Goal: Task Accomplishment & Management: Manage account settings

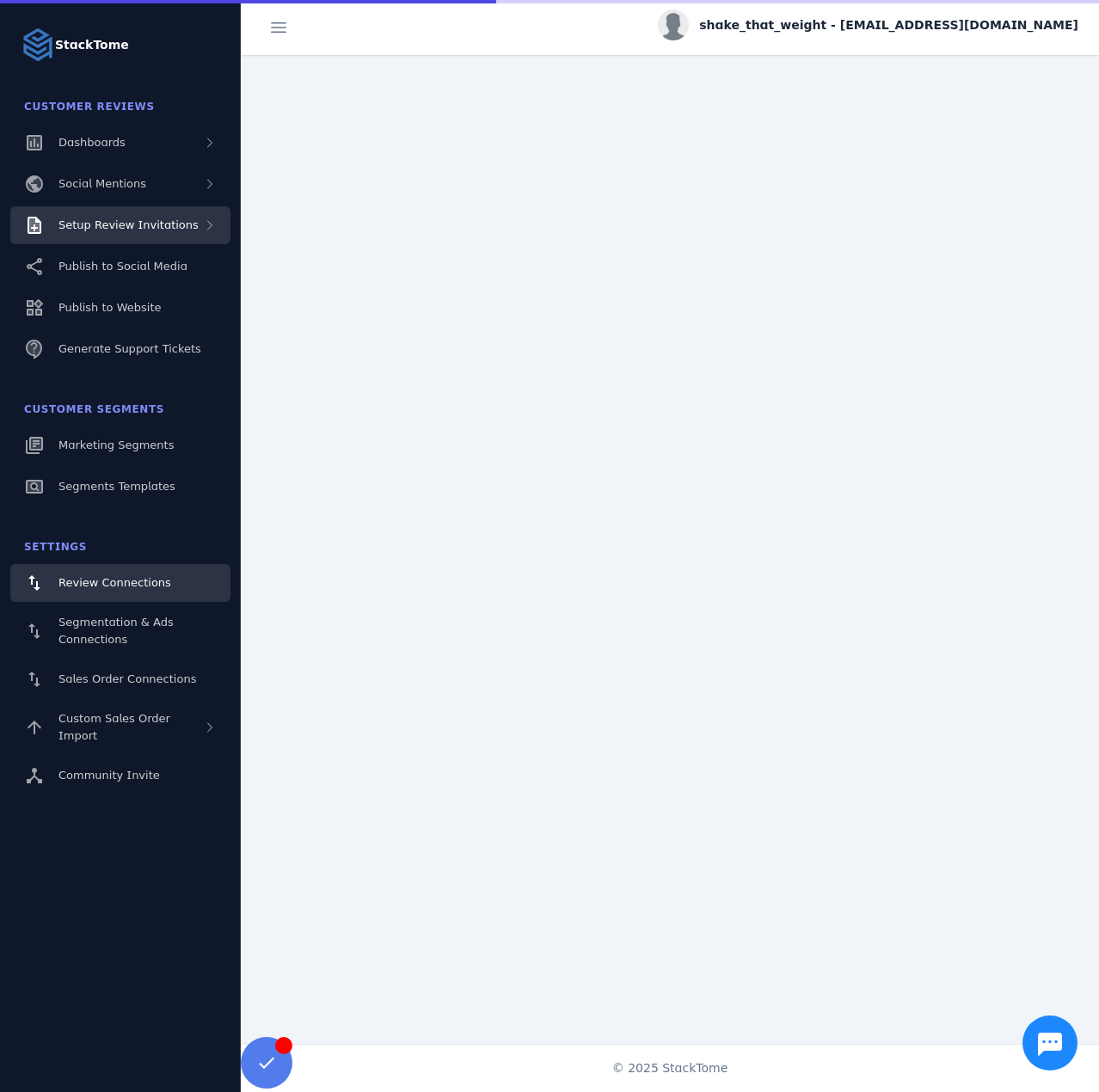
click at [173, 232] on div "Setup Review Invitations" at bounding box center [129, 225] width 140 height 18
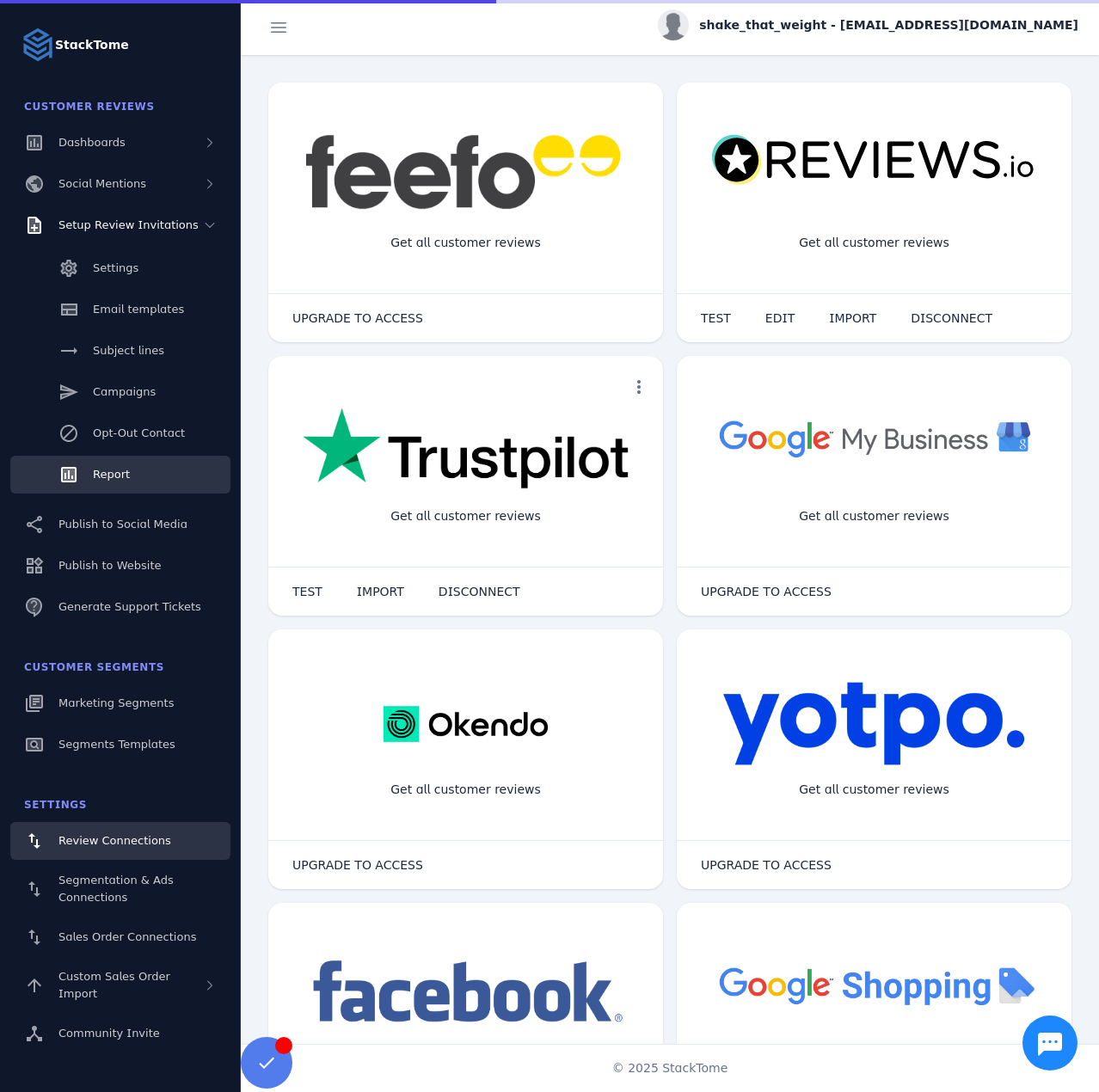
click at [123, 481] on span "Report" at bounding box center [111, 474] width 37 height 13
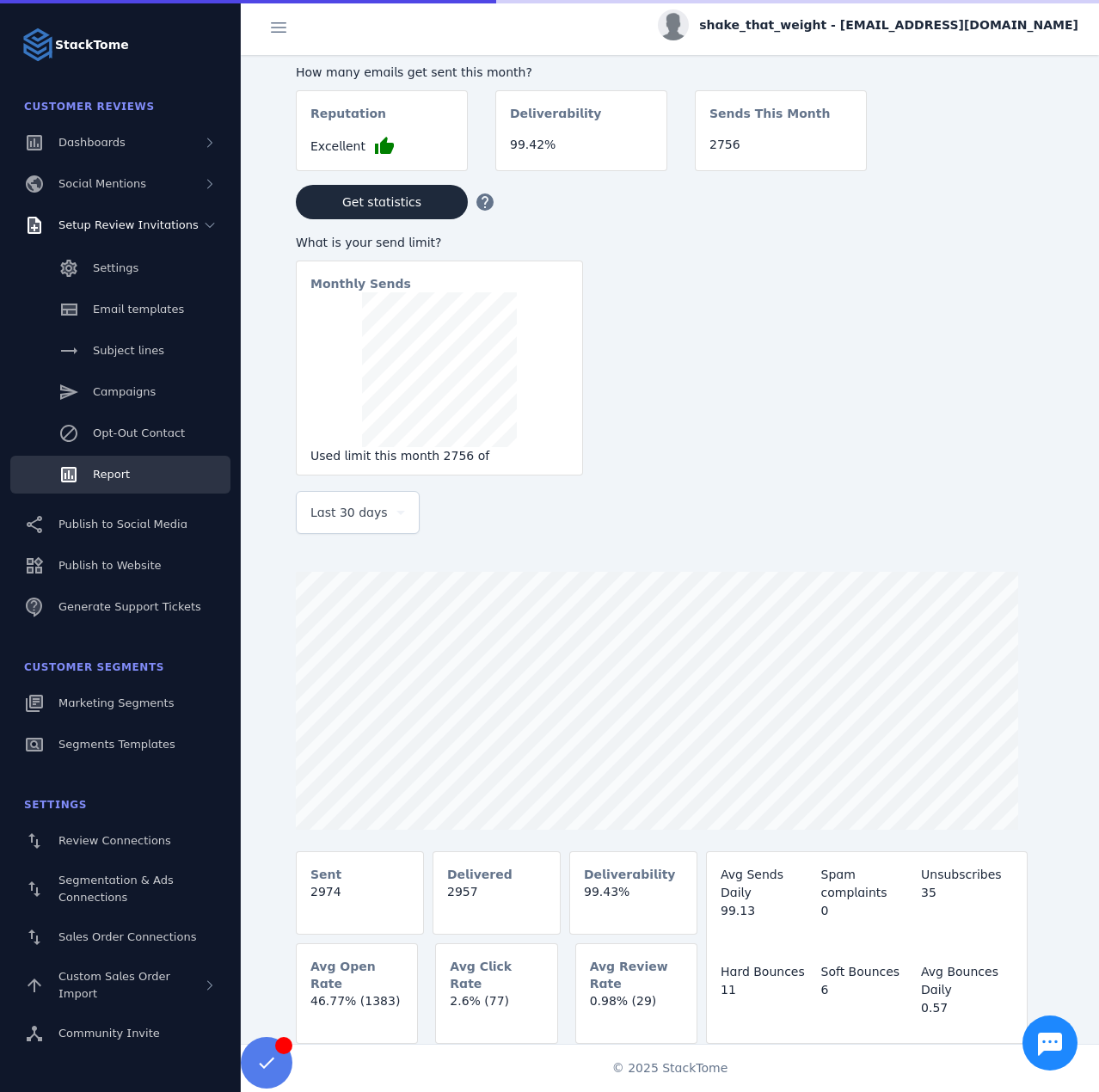
click at [387, 516] on div "Last 30 days" at bounding box center [349, 512] width 79 height 21
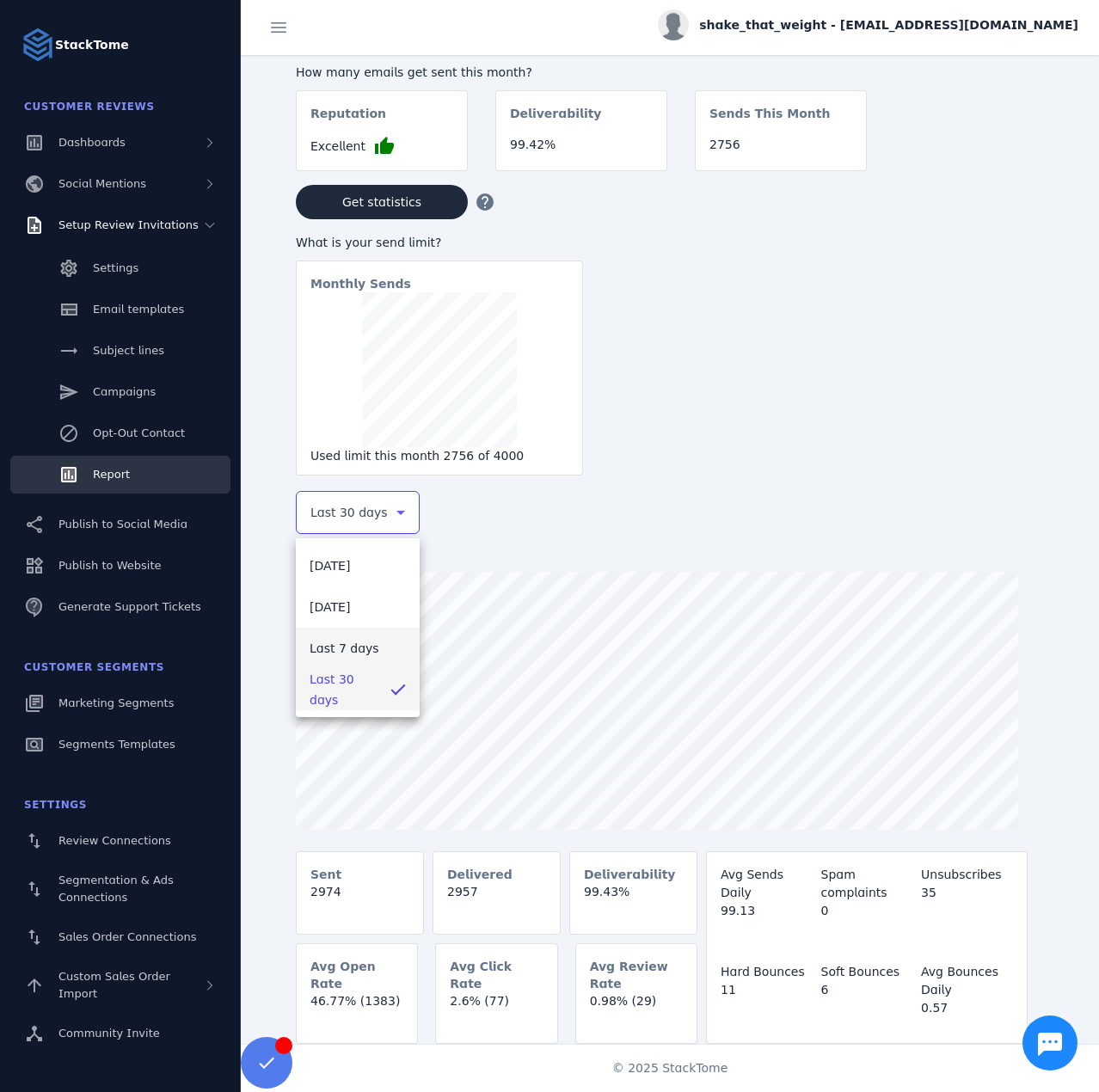
click at [335, 648] on span "Last 7 days" at bounding box center [344, 649] width 70 height 21
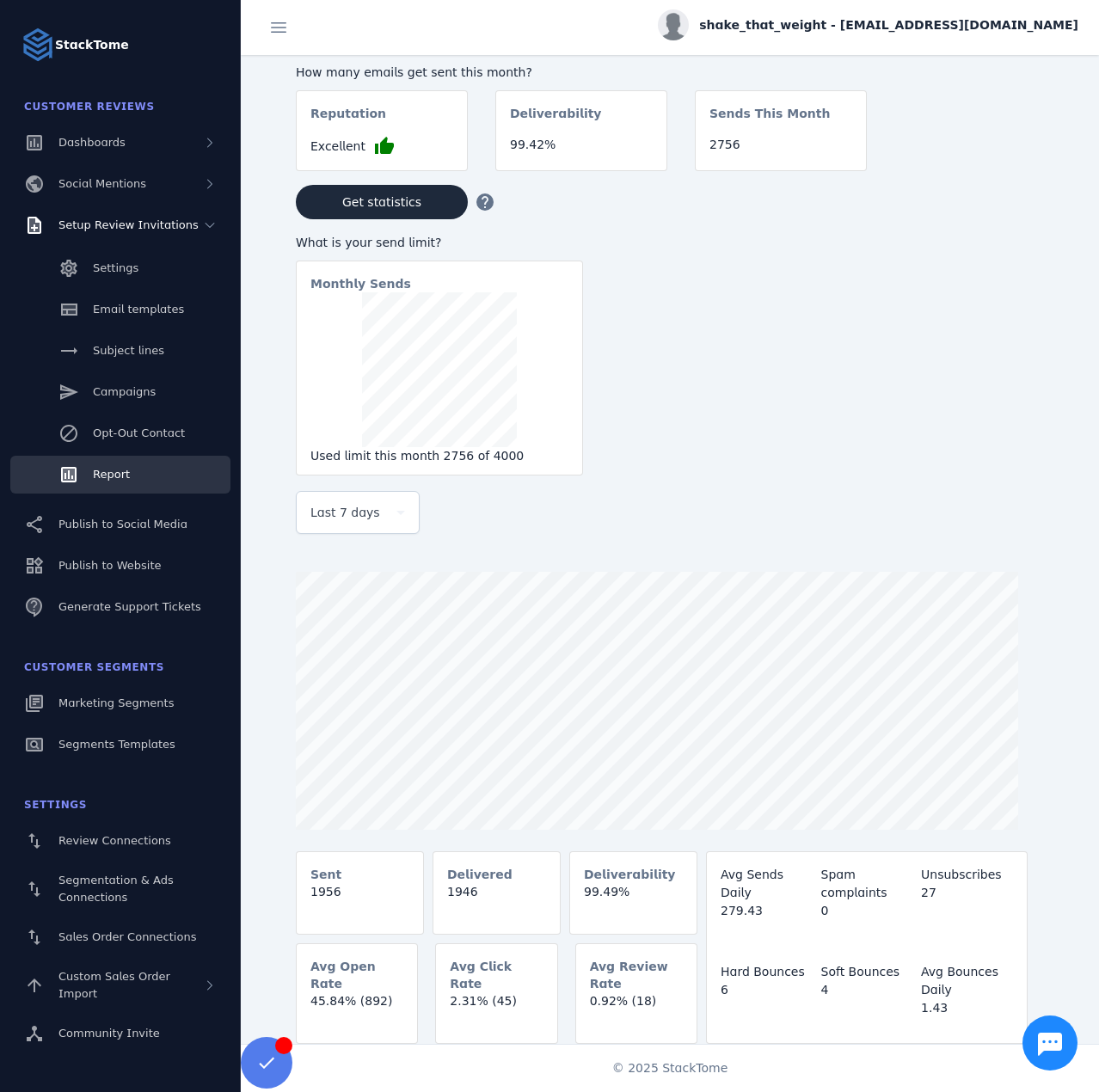
click at [888, 20] on span "shake_that_weight - cs_shake_that_weight@stacktome.com" at bounding box center [888, 25] width 379 height 18
click at [973, 154] on button "Sign out" at bounding box center [1016, 166] width 123 height 41
